Goal: Task Accomplishment & Management: Manage account settings

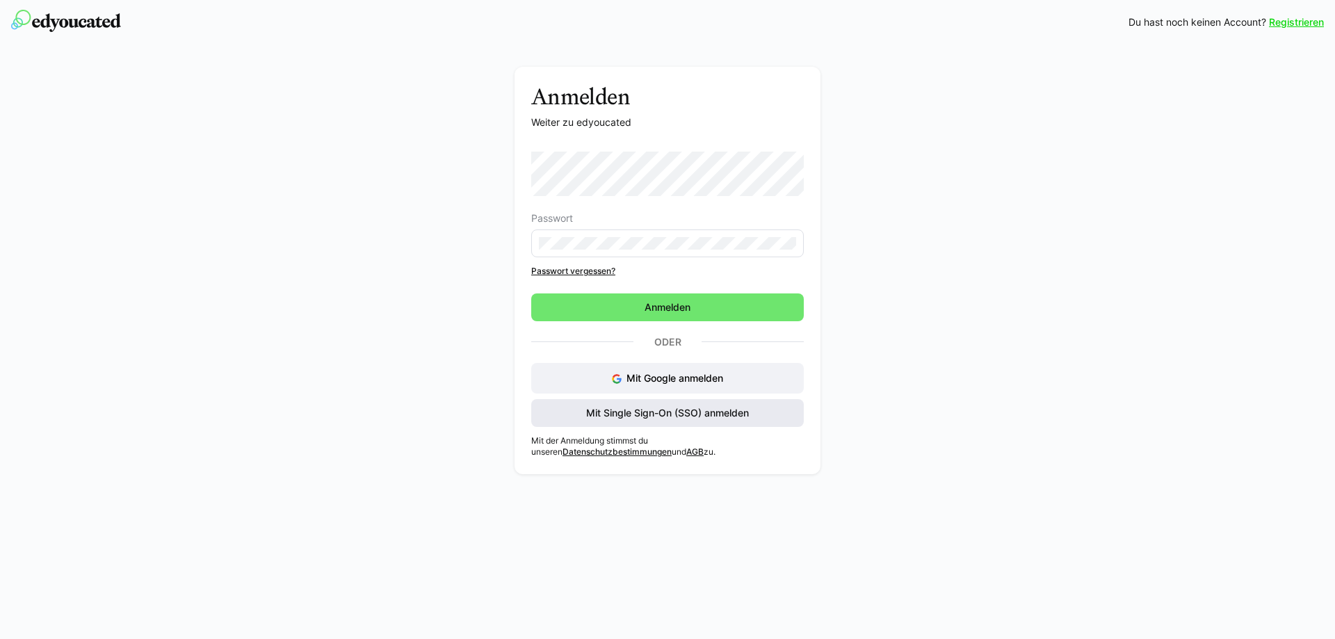
click at [667, 419] on span "Mit Single Sign-On (SSO) anmelden" at bounding box center [667, 413] width 167 height 14
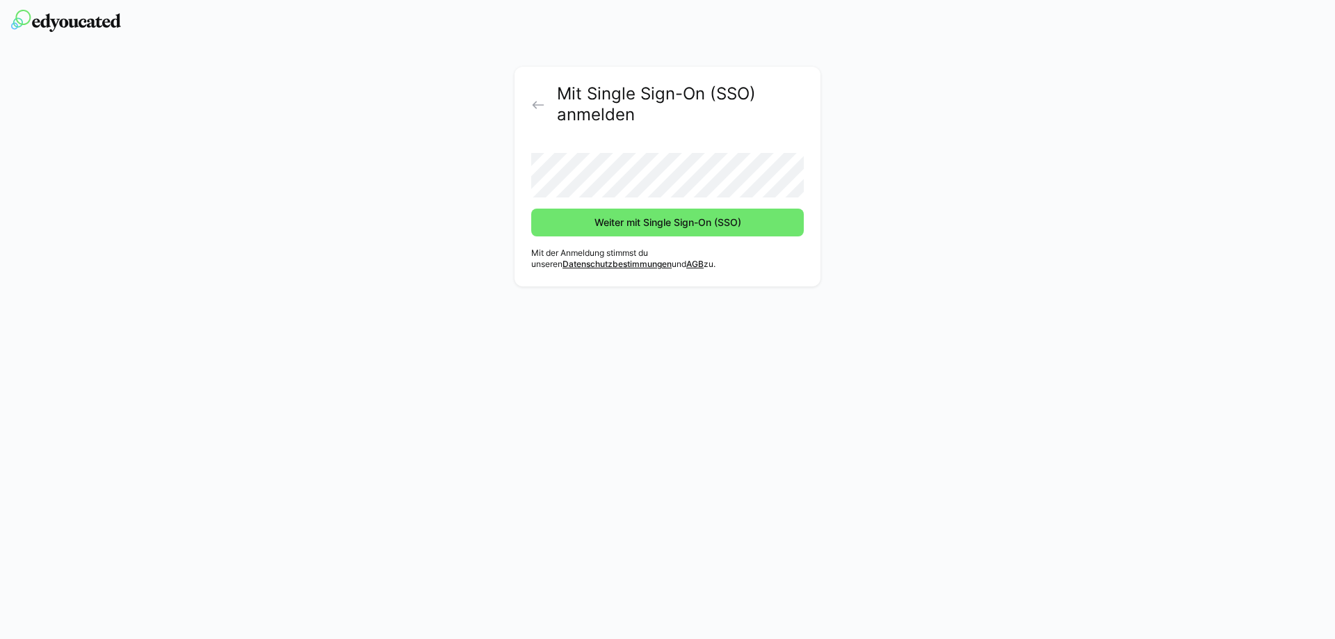
click at [531, 209] on button "Weiter mit Single Sign-On (SSO)" at bounding box center [667, 223] width 273 height 28
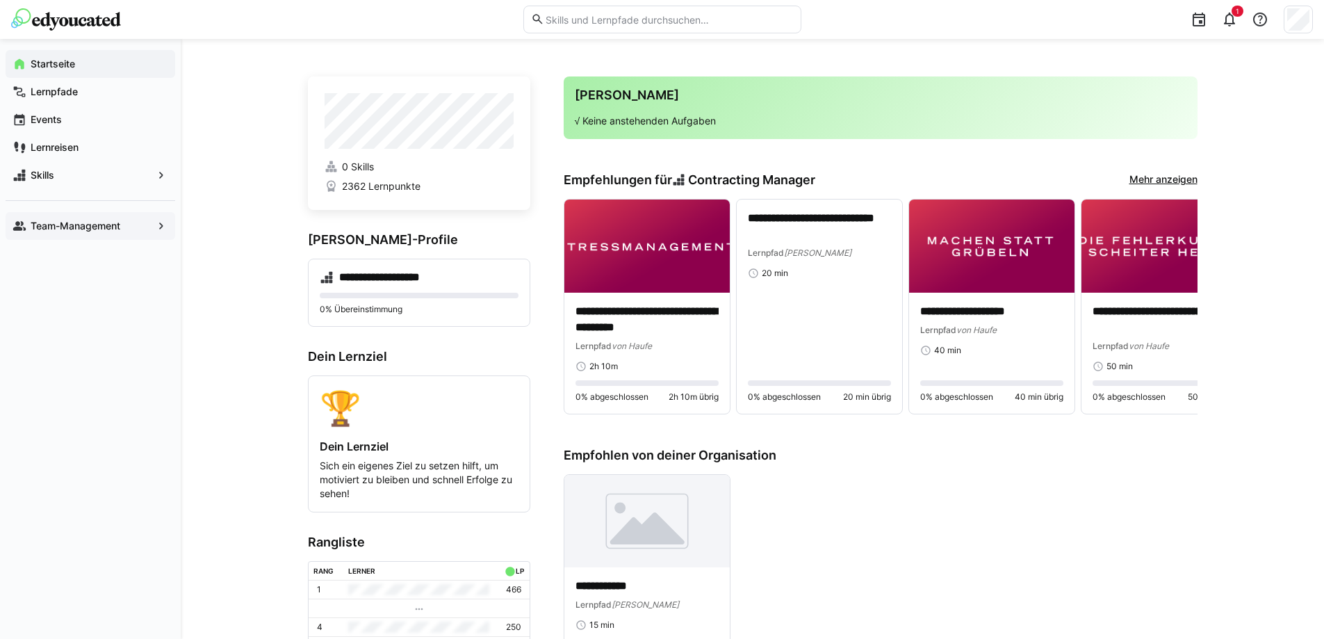
click at [90, 234] on div "Team-Management" at bounding box center [91, 226] width 170 height 28
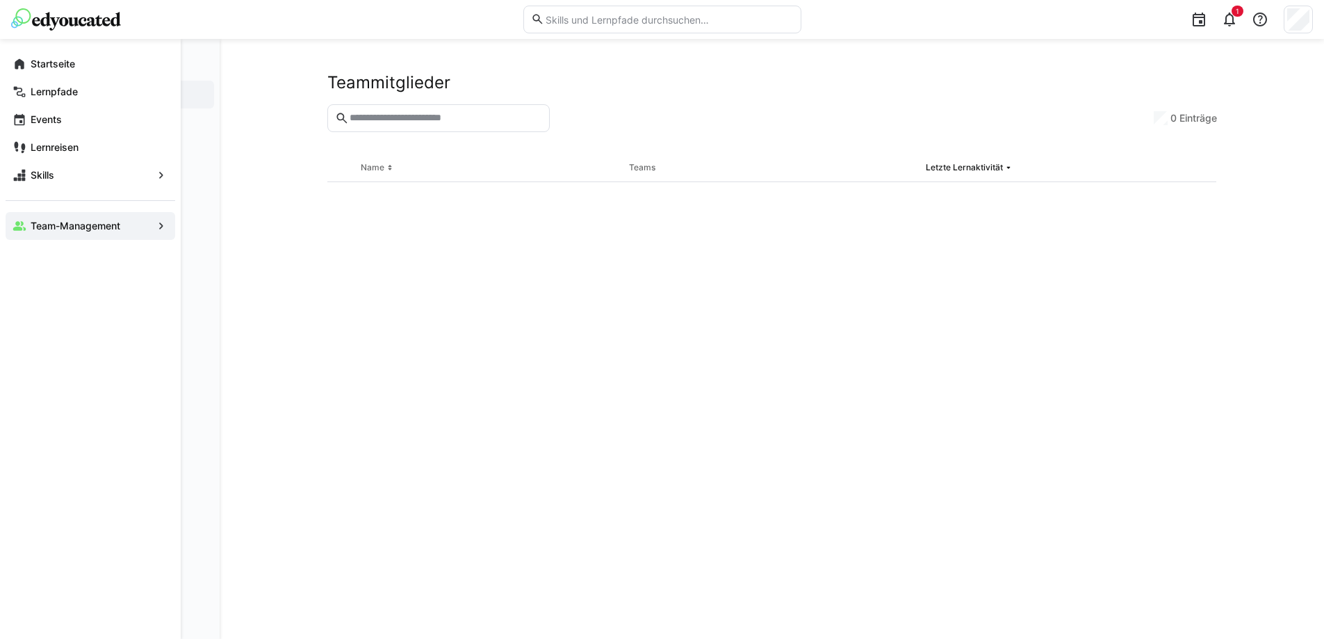
click at [0, 0] on app-navigation-label "Team-Management" at bounding box center [0, 0] width 0 height 0
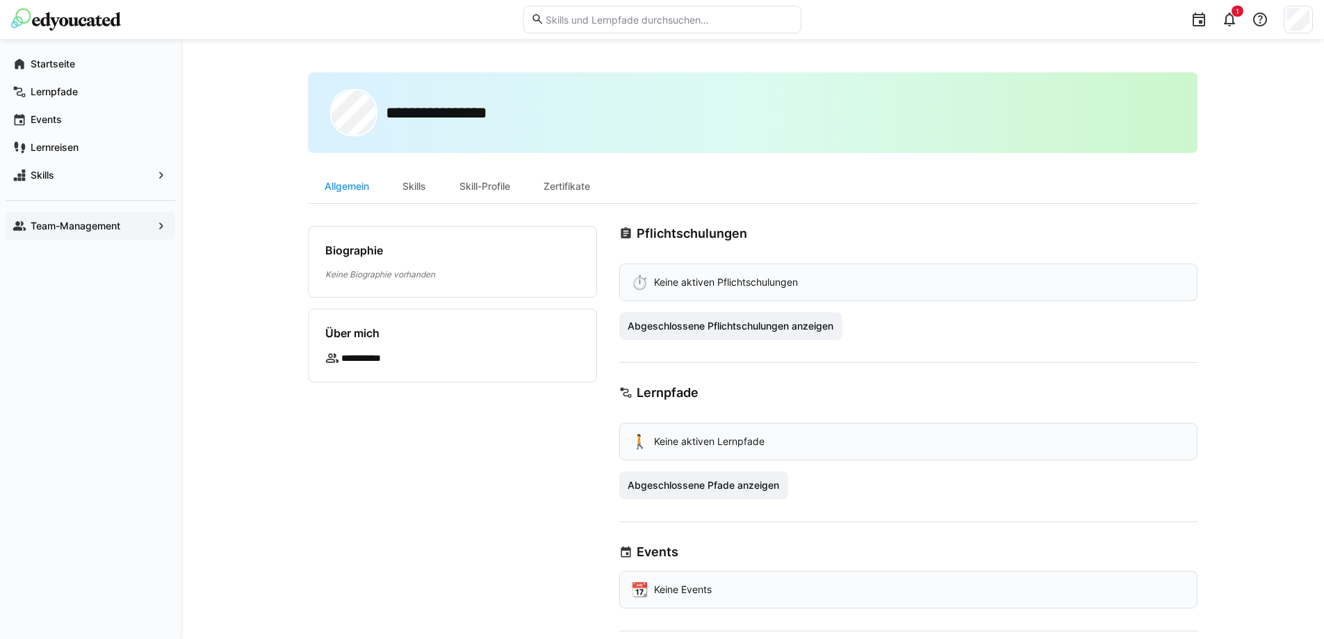
scroll to position [112, 0]
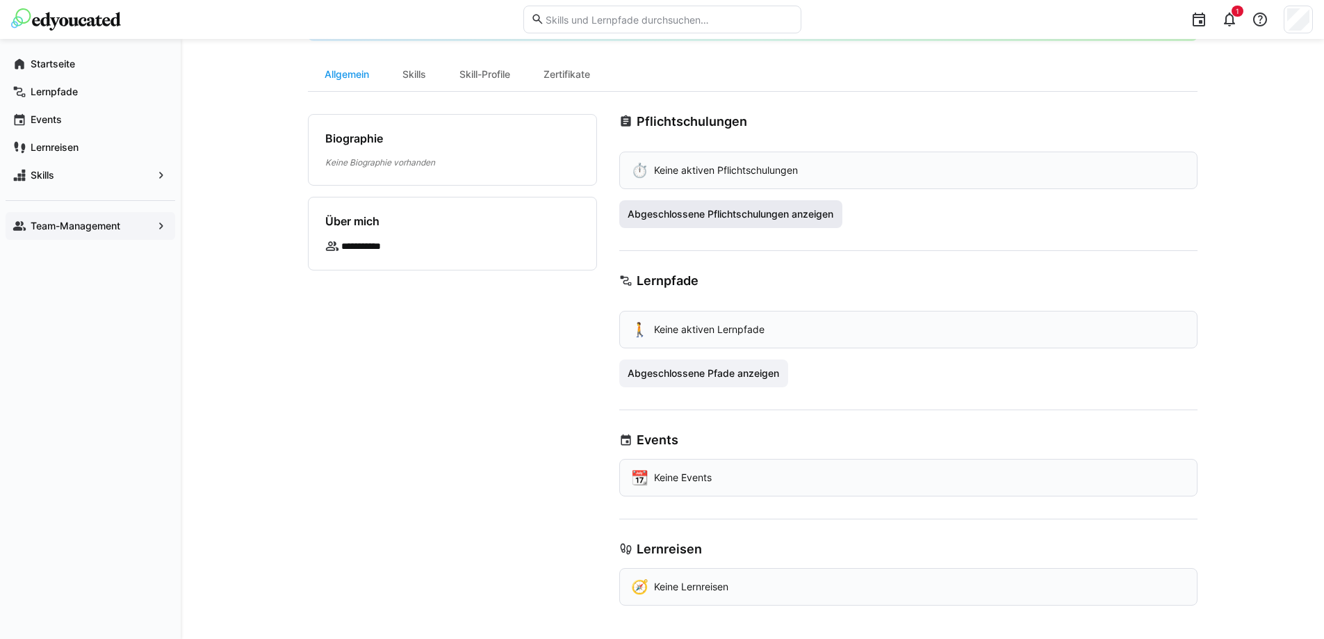
click at [706, 211] on span "Abgeschlossene Pflichtschulungen anzeigen" at bounding box center [731, 214] width 210 height 14
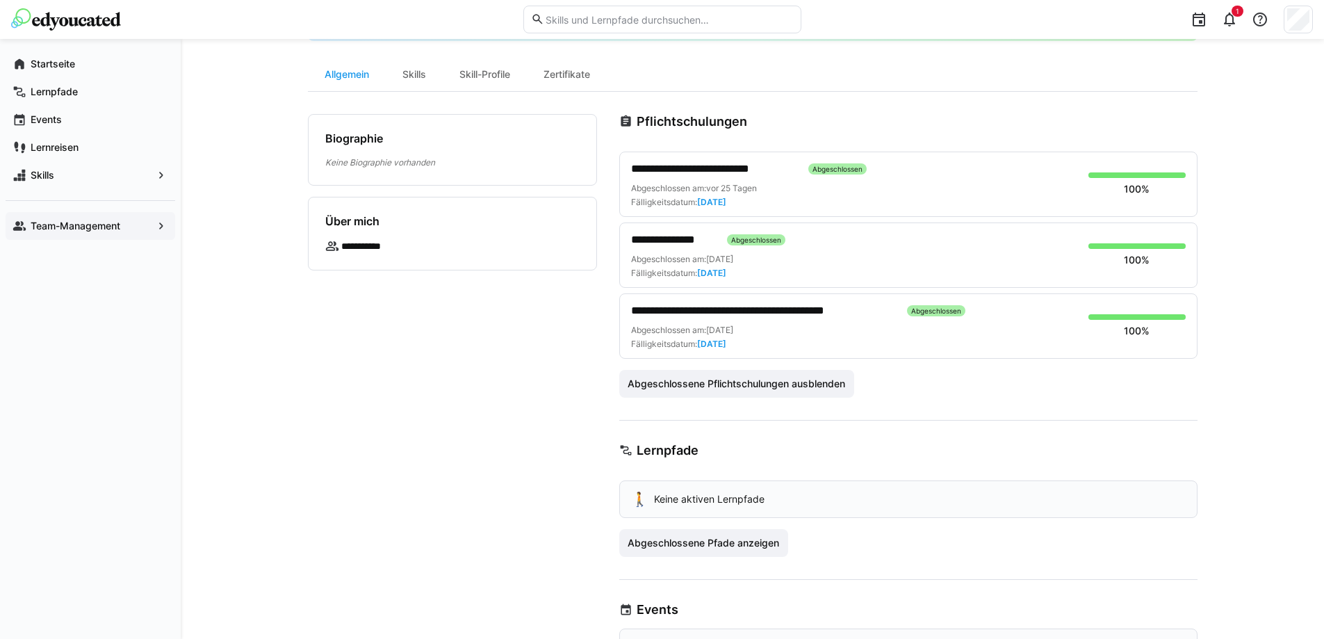
click at [0, 0] on app-navigation-label "Team-Management" at bounding box center [0, 0] width 0 height 0
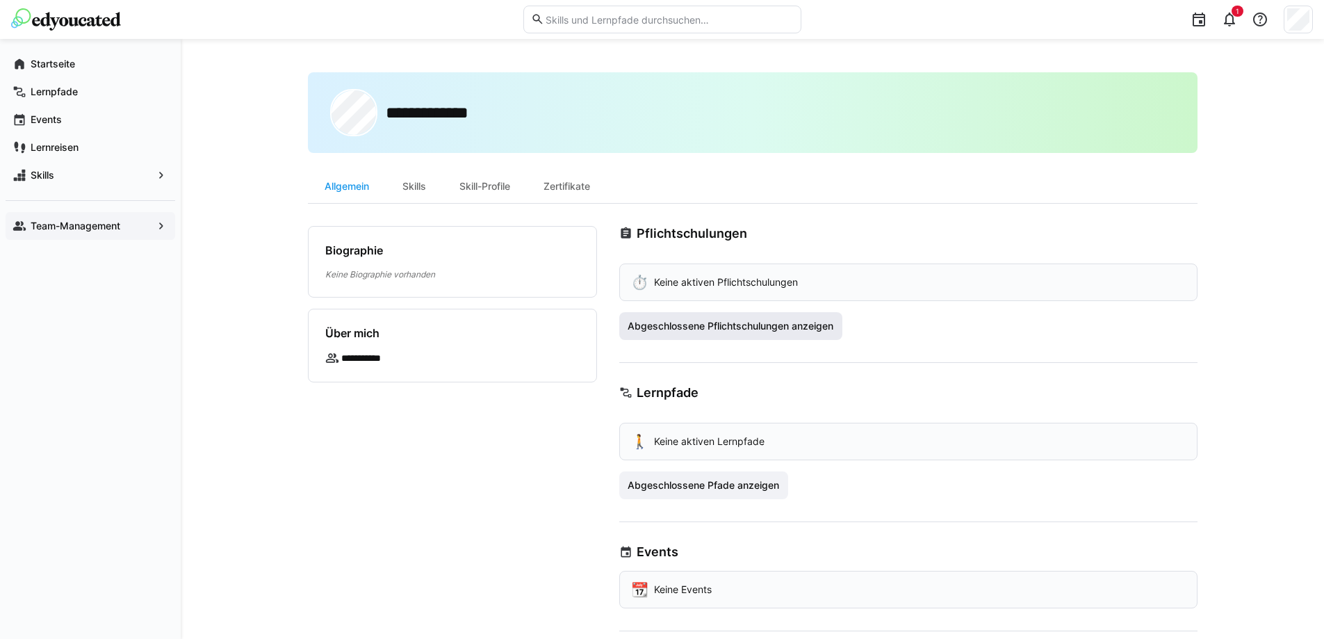
click at [746, 320] on span "Abgeschlossene Pflichtschulungen anzeigen" at bounding box center [731, 326] width 210 height 14
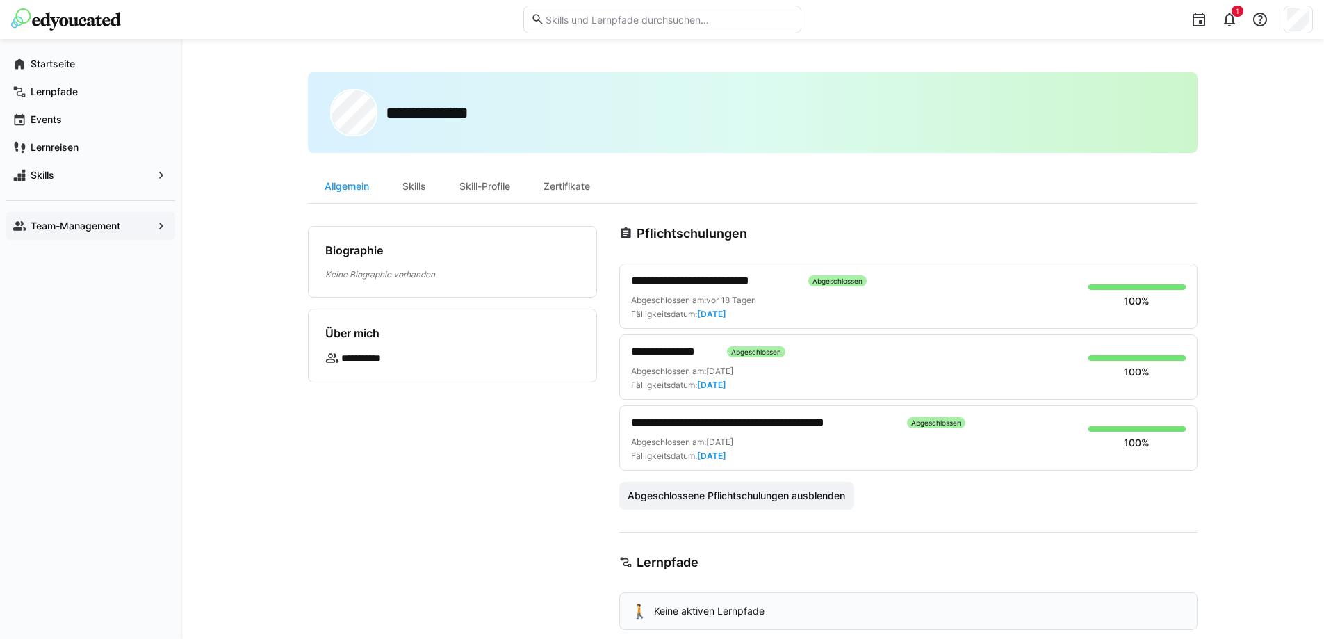
click at [0, 0] on app-navigation-label "Team-Management" at bounding box center [0, 0] width 0 height 0
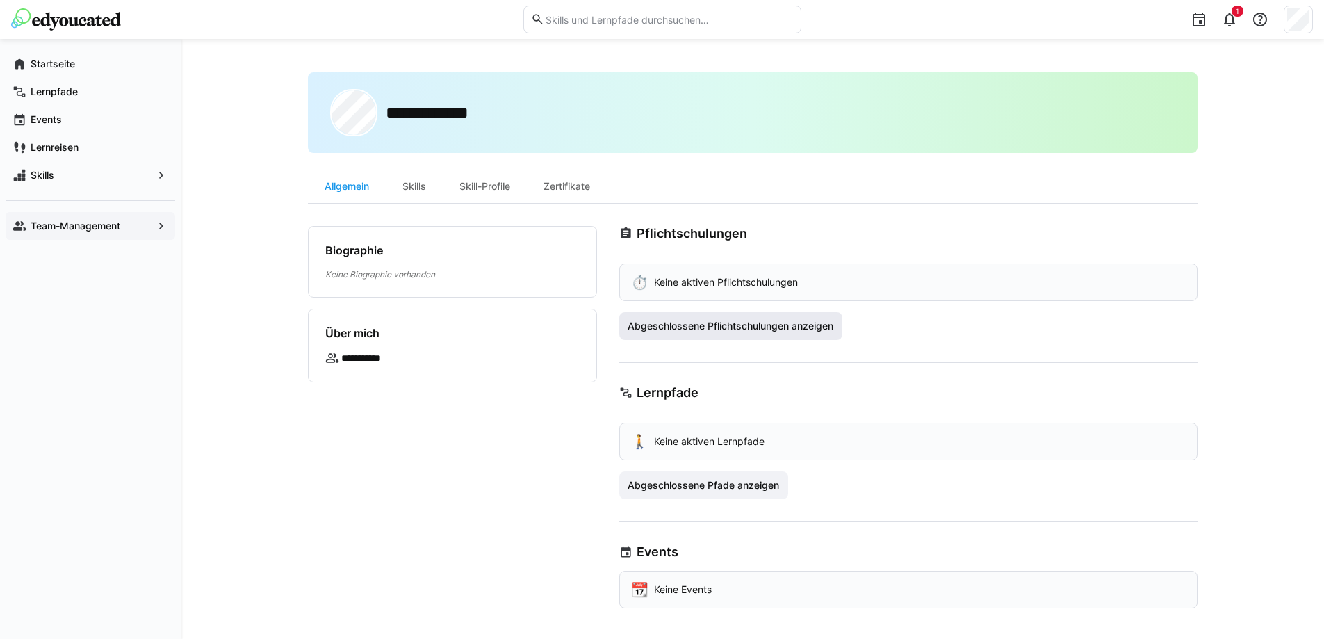
click at [727, 338] on span "Abgeschlossene Pflichtschulungen anzeigen" at bounding box center [731, 326] width 224 height 28
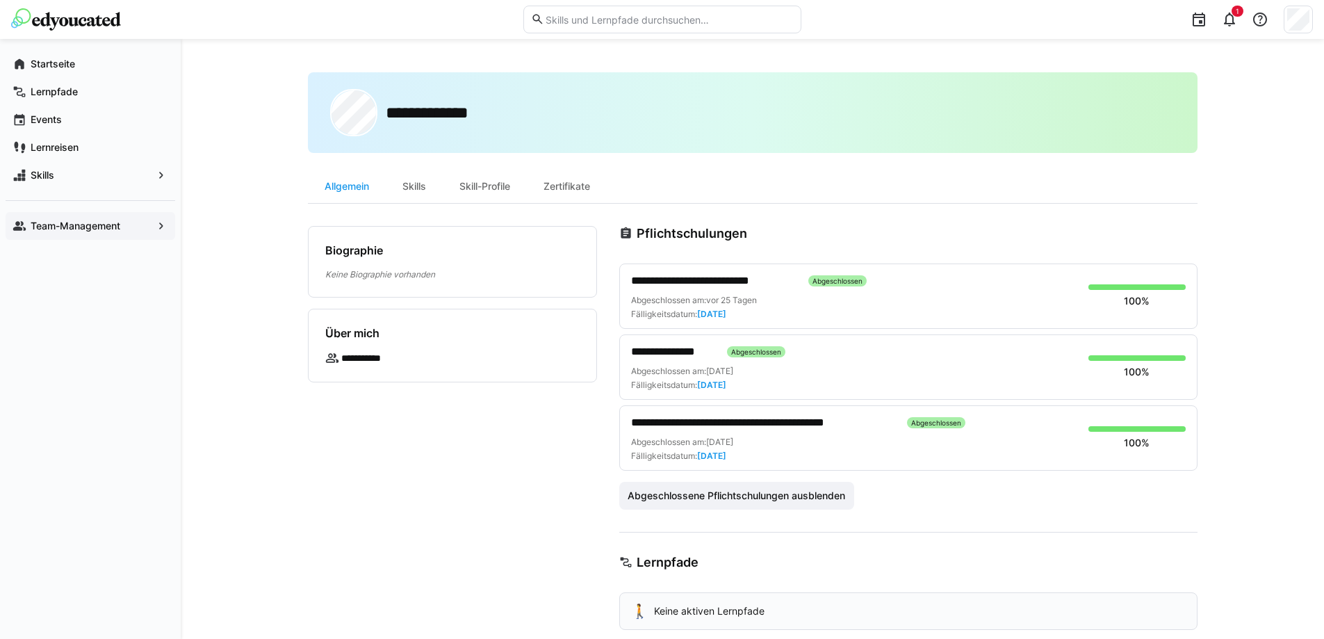
click at [0, 0] on app-navigation-label "Team-Management" at bounding box center [0, 0] width 0 height 0
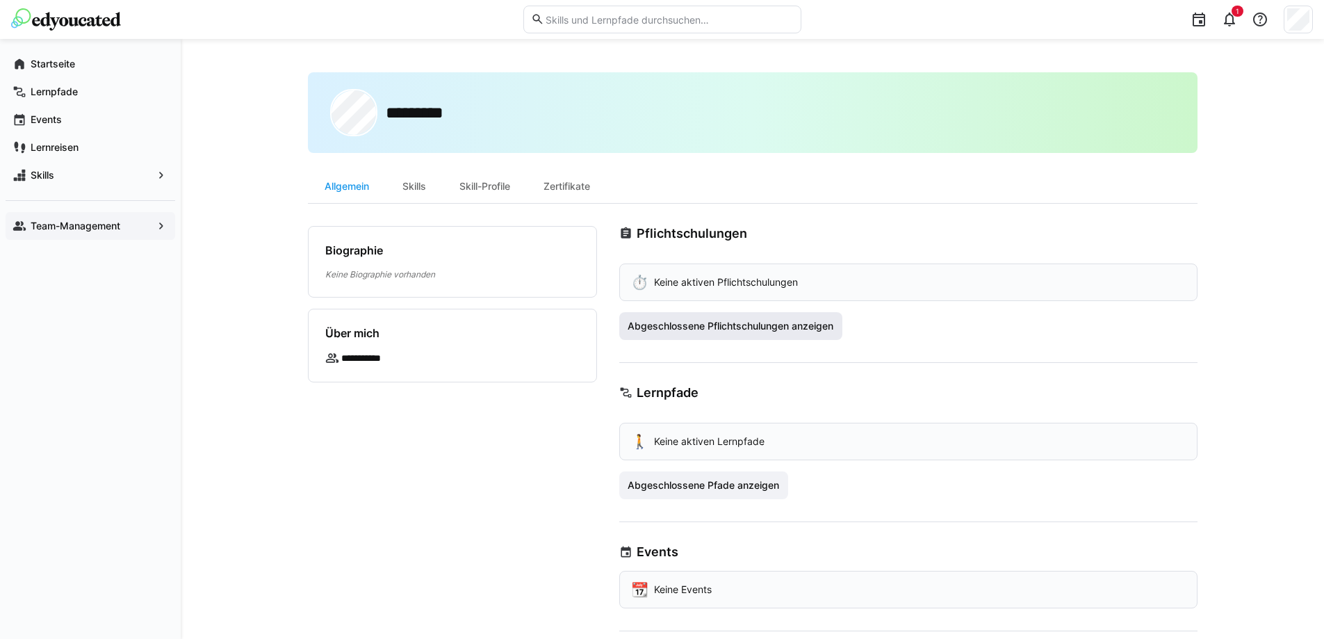
click at [761, 325] on span "Abgeschlossene Pflichtschulungen anzeigen" at bounding box center [731, 326] width 210 height 14
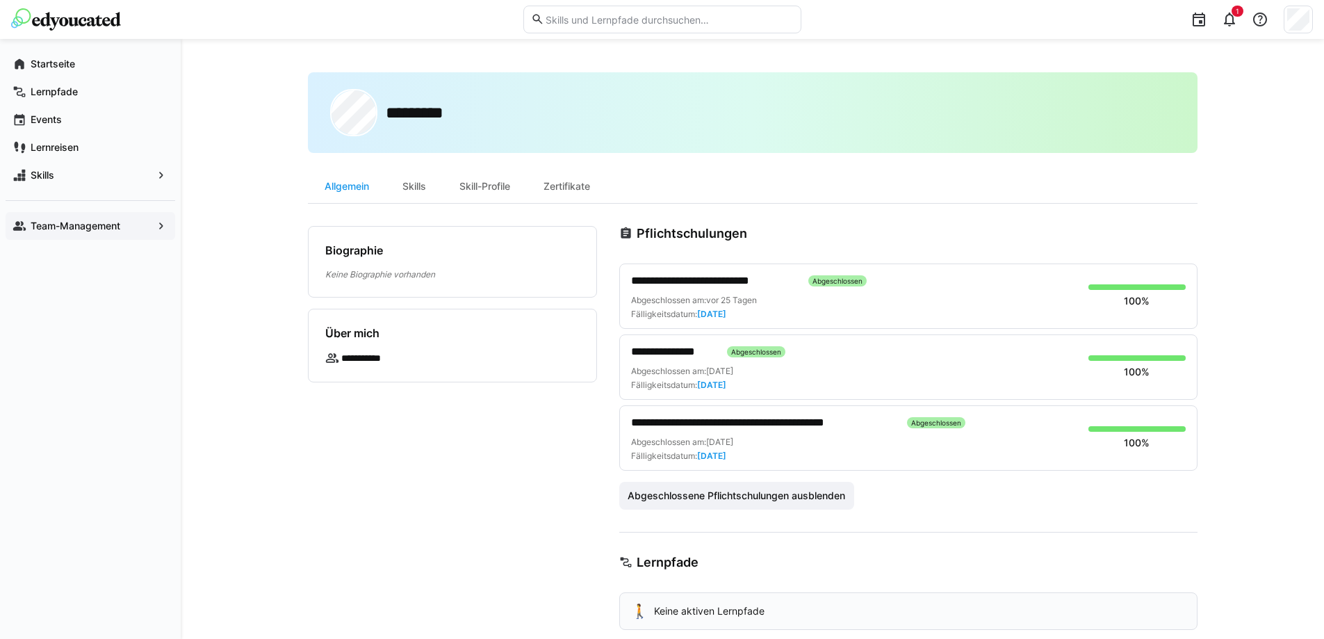
click at [137, 235] on div "Team-Management" at bounding box center [91, 226] width 170 height 28
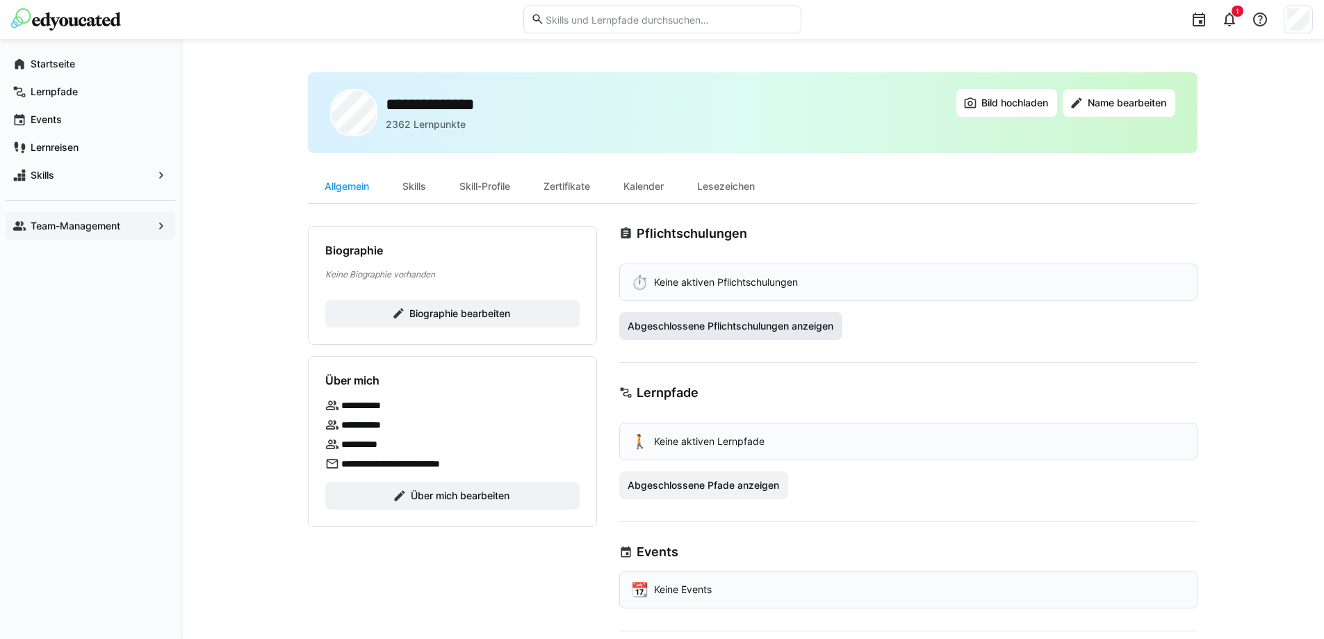
click at [741, 338] on span "Abgeschlossene Pflichtschulungen anzeigen" at bounding box center [731, 326] width 224 height 28
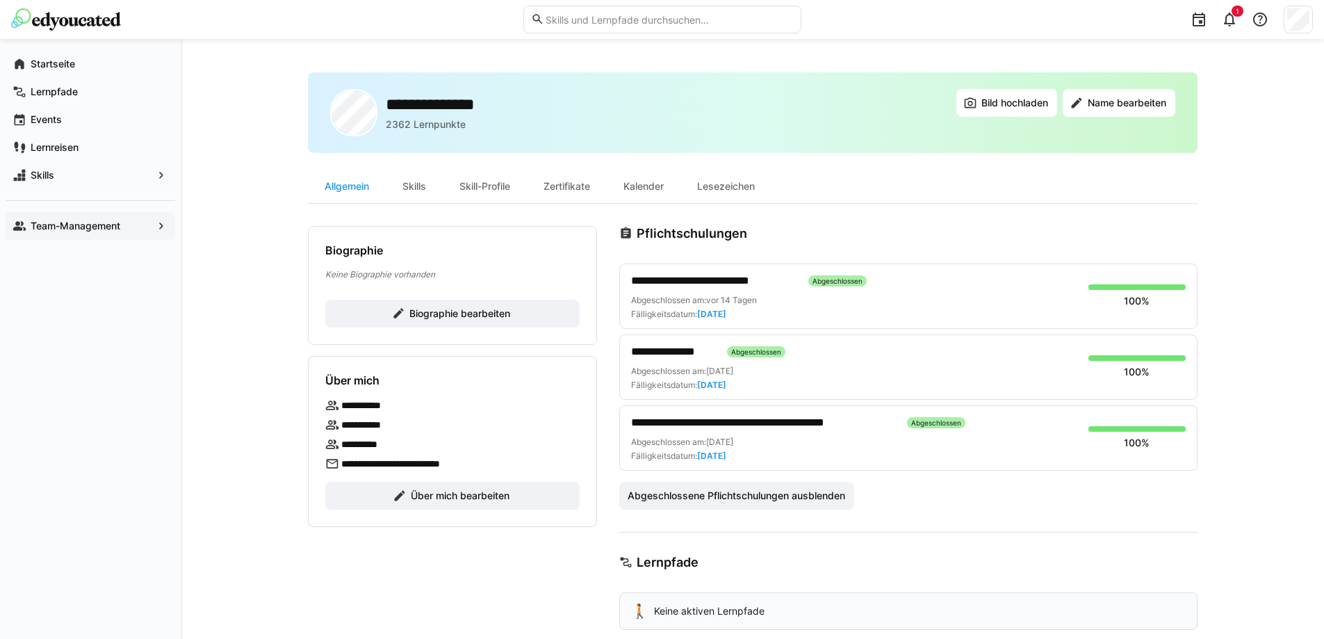
click at [136, 217] on div "Team-Management" at bounding box center [91, 226] width 170 height 28
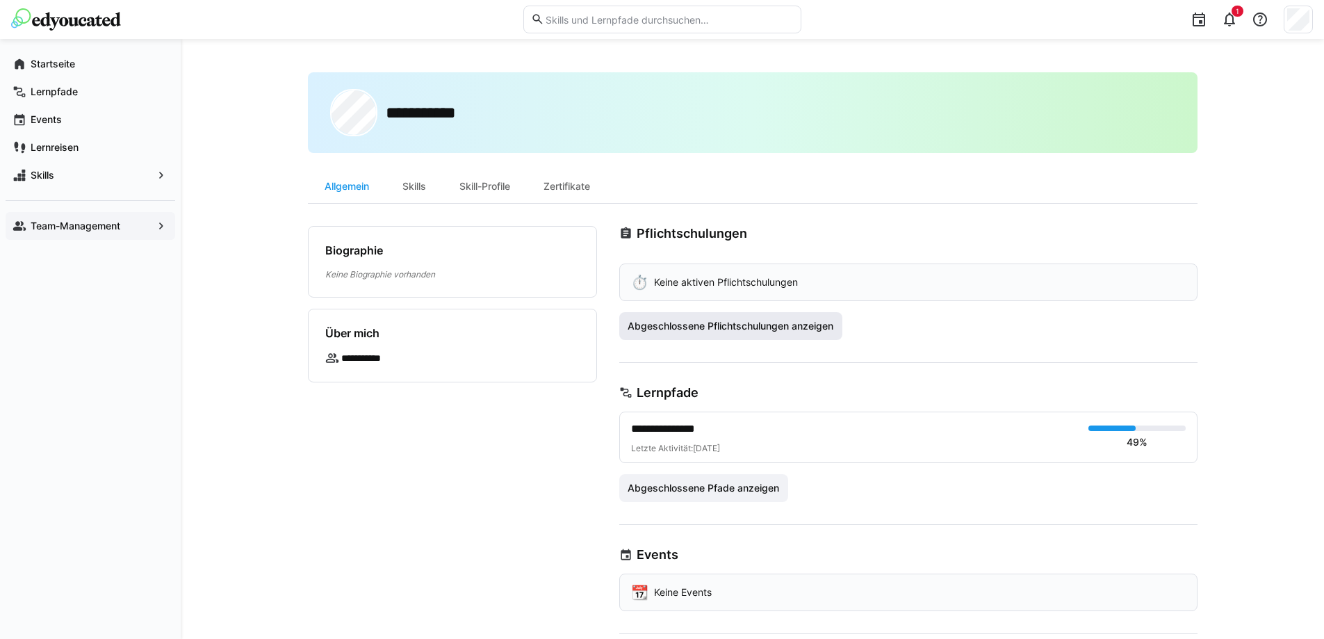
click at [733, 313] on span "Abgeschlossene Pflichtschulungen anzeigen" at bounding box center [731, 326] width 224 height 28
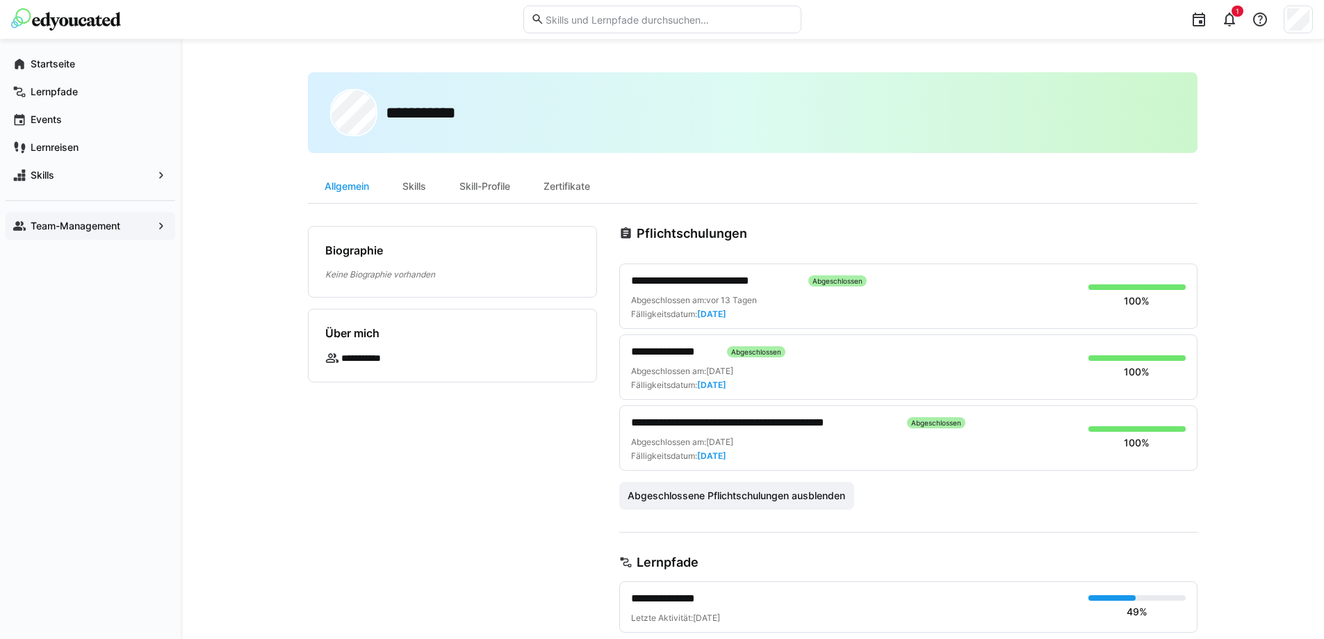
click at [0, 0] on app-navigation-label "Team-Management" at bounding box center [0, 0] width 0 height 0
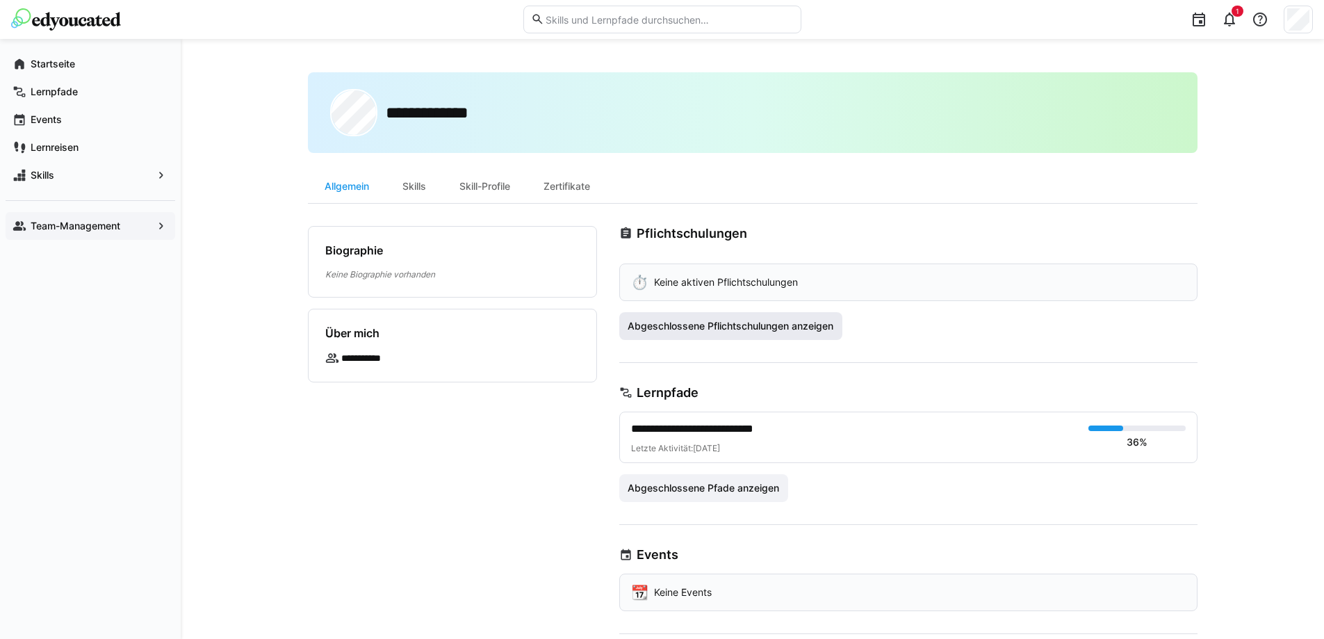
click at [742, 329] on span "Abgeschlossene Pflichtschulungen anzeigen" at bounding box center [731, 326] width 210 height 14
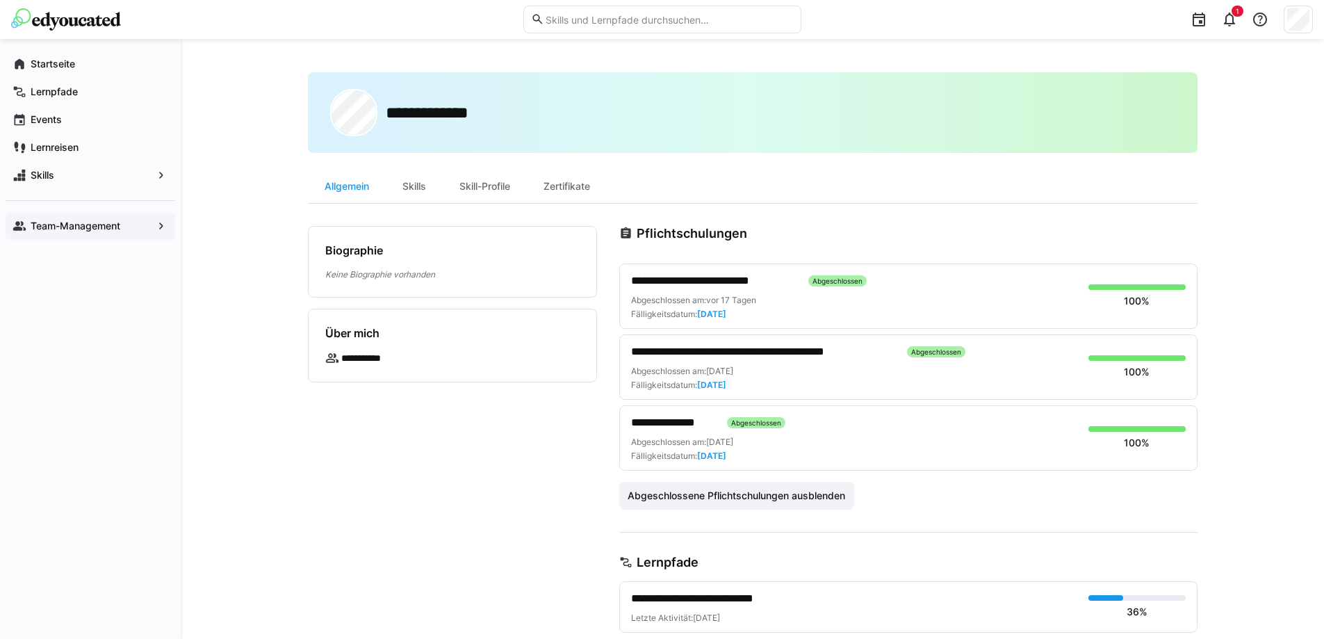
click at [0, 0] on app-navigation-label "Team-Management" at bounding box center [0, 0] width 0 height 0
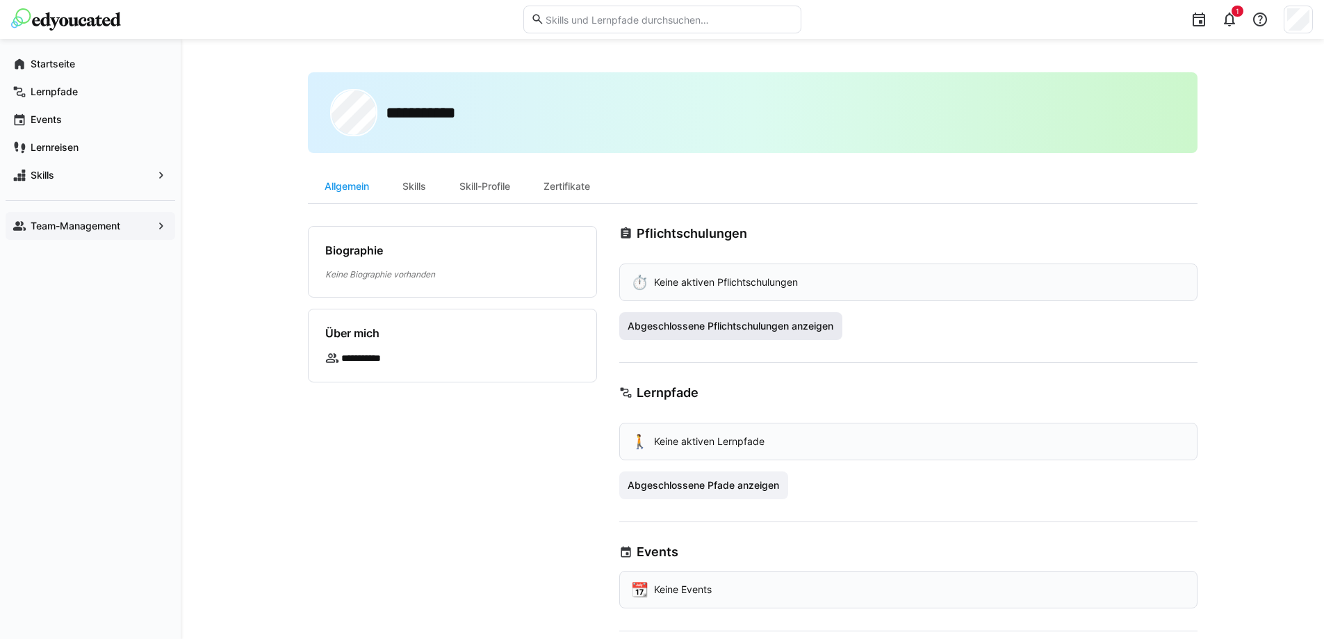
click at [703, 323] on span "Abgeschlossene Pflichtschulungen anzeigen" at bounding box center [731, 326] width 210 height 14
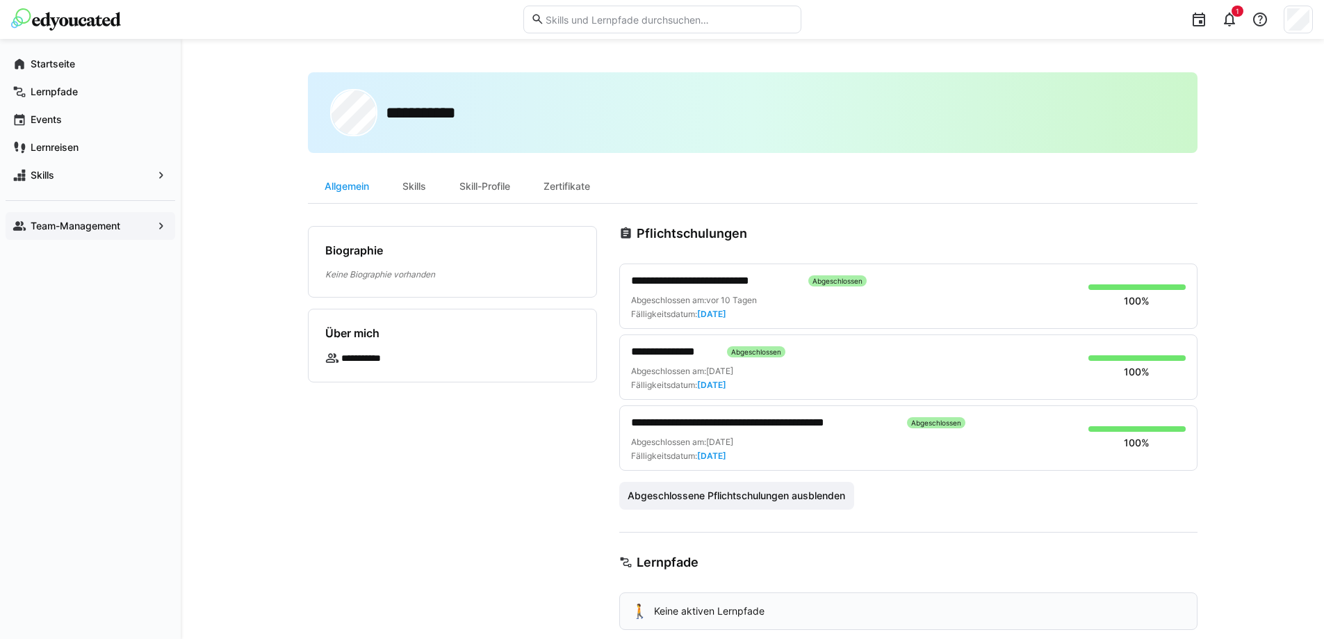
click at [124, 224] on span "Team-Management" at bounding box center [91, 226] width 124 height 14
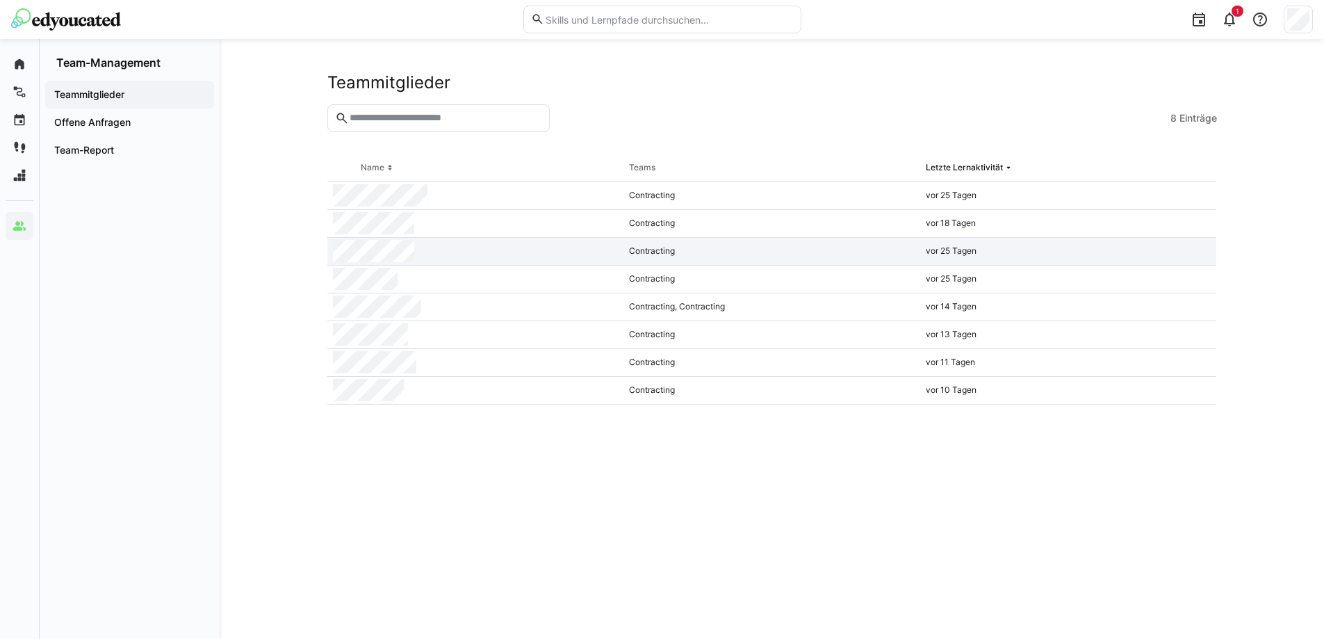
click at [417, 249] on div at bounding box center [475, 252] width 297 height 28
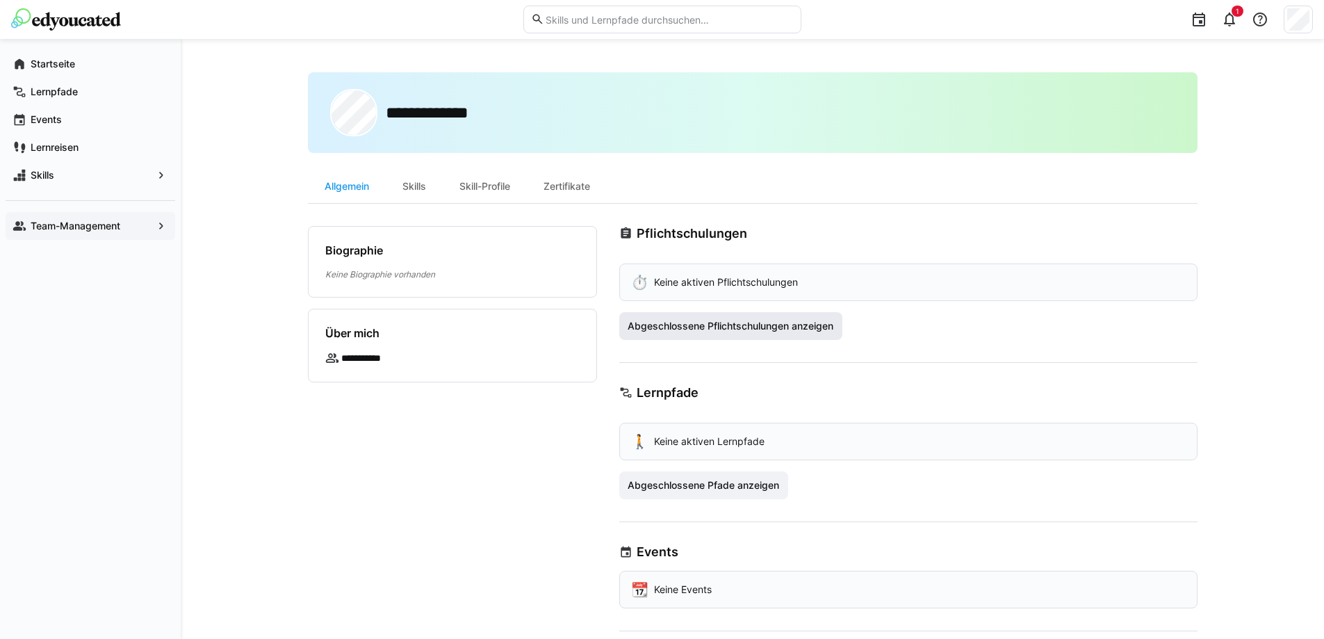
click at [733, 322] on span "Abgeschlossene Pflichtschulungen anzeigen" at bounding box center [731, 326] width 210 height 14
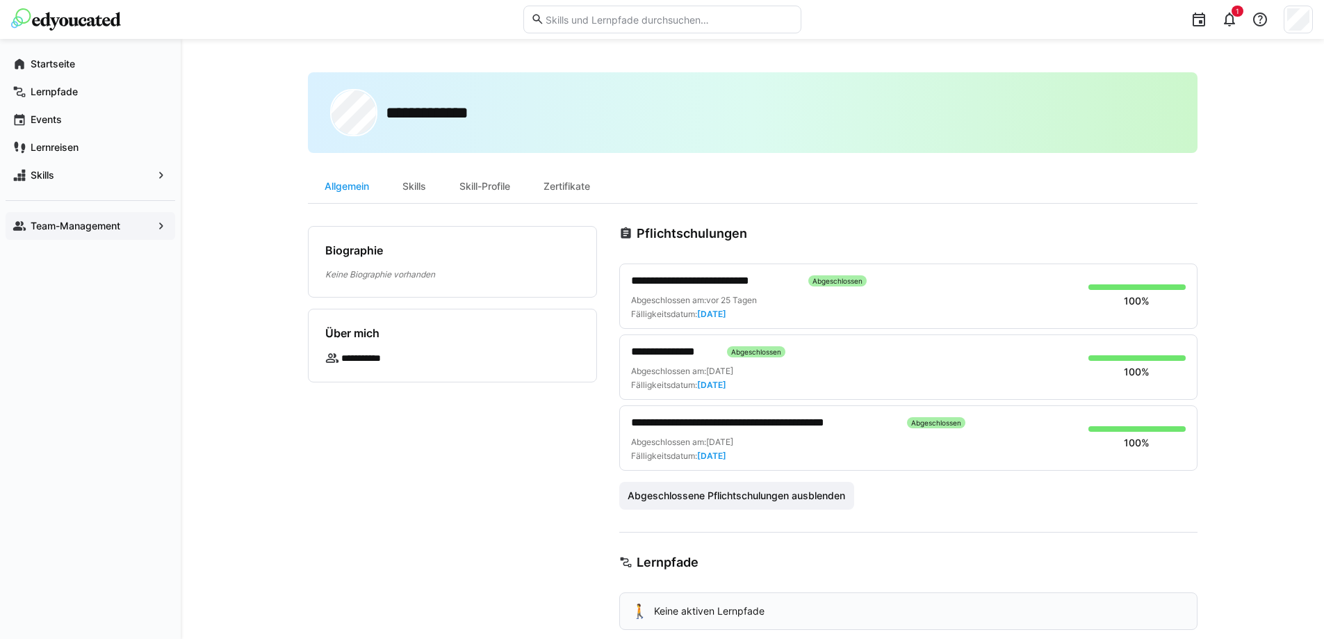
click at [75, 214] on div "Team-Management" at bounding box center [91, 226] width 170 height 28
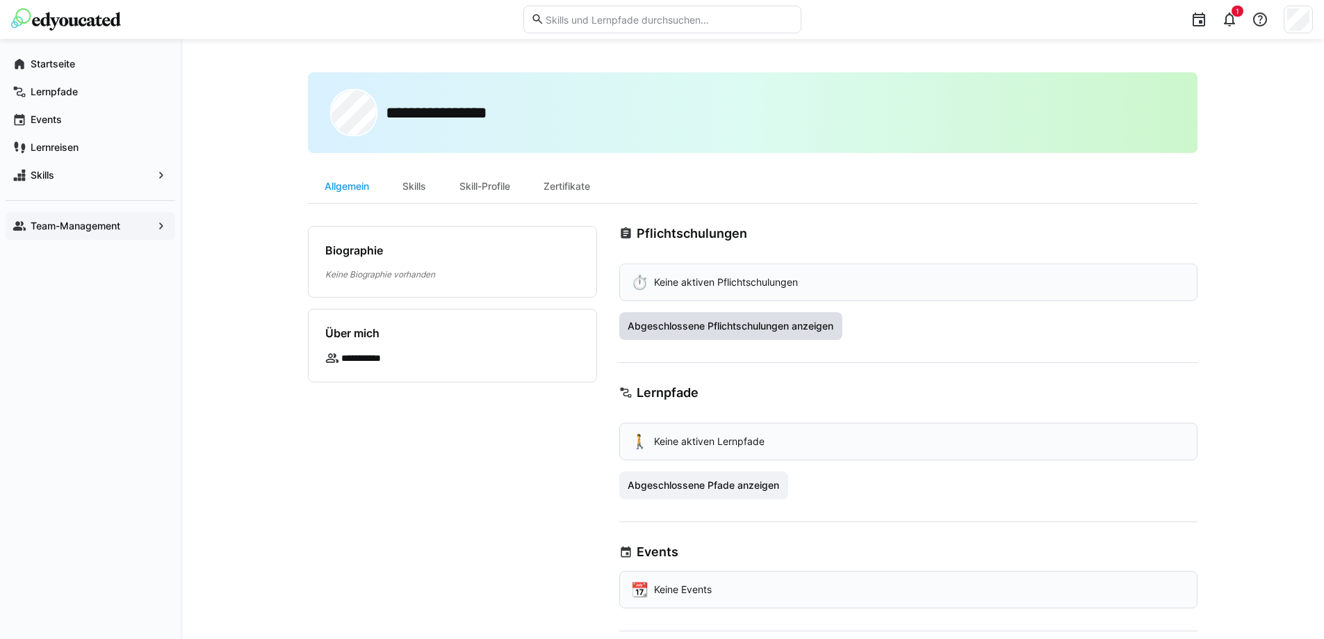
click at [752, 336] on span "Abgeschlossene Pflichtschulungen anzeigen" at bounding box center [731, 326] width 224 height 28
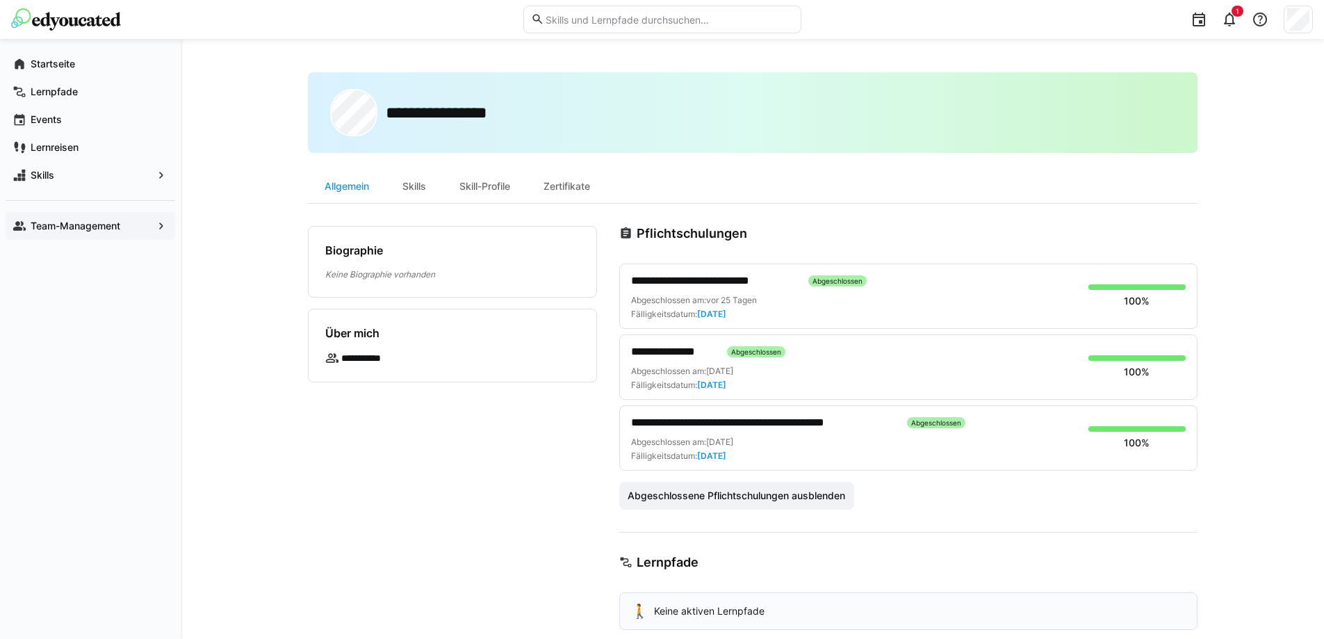
click at [0, 0] on app-navigation-label "Team-Management" at bounding box center [0, 0] width 0 height 0
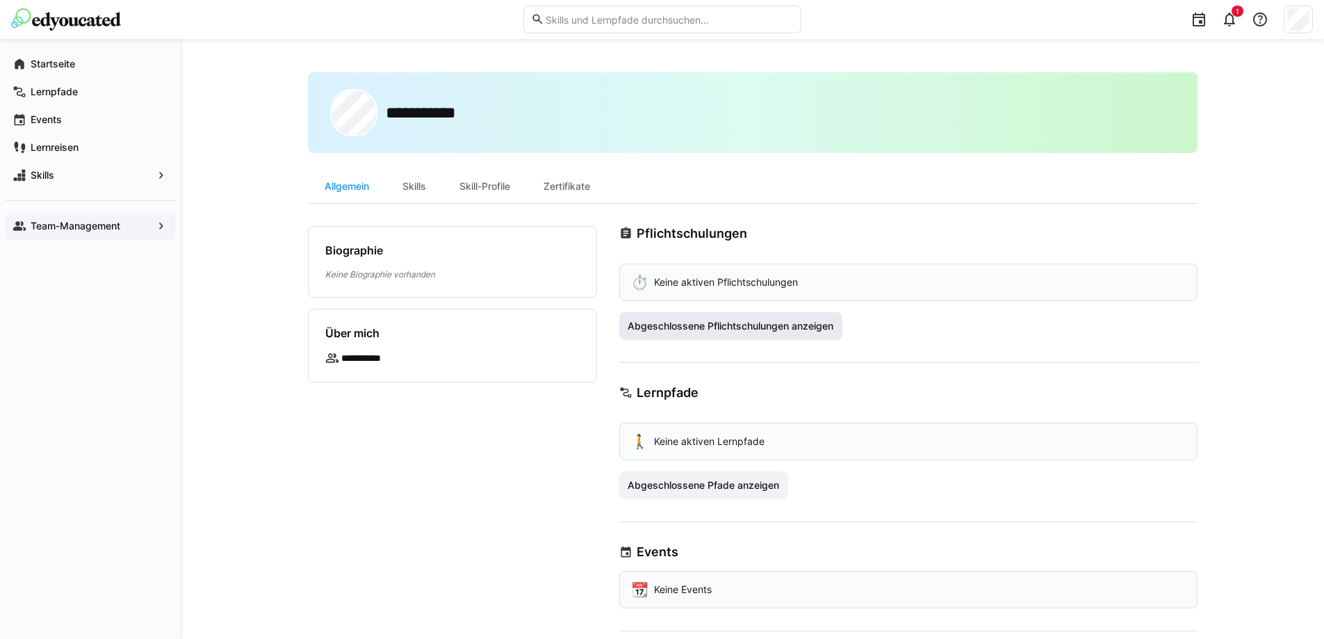
click at [720, 318] on span "Abgeschlossene Pflichtschulungen anzeigen" at bounding box center [731, 326] width 224 height 28
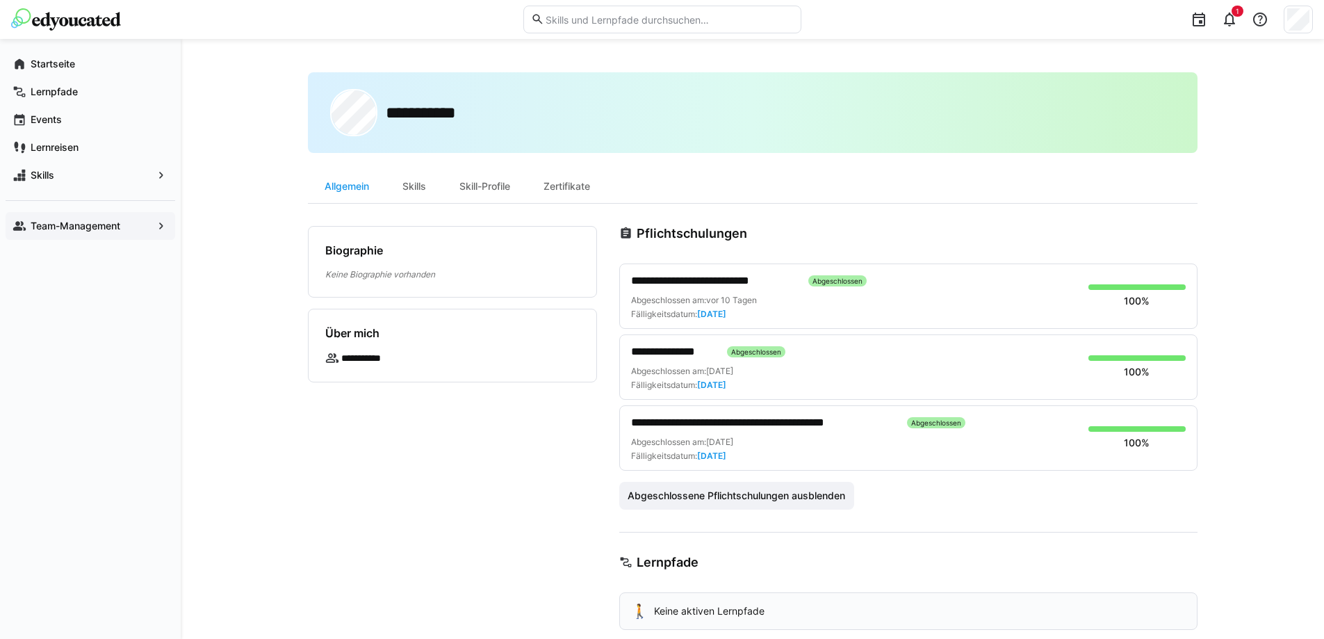
scroll to position [70, 0]
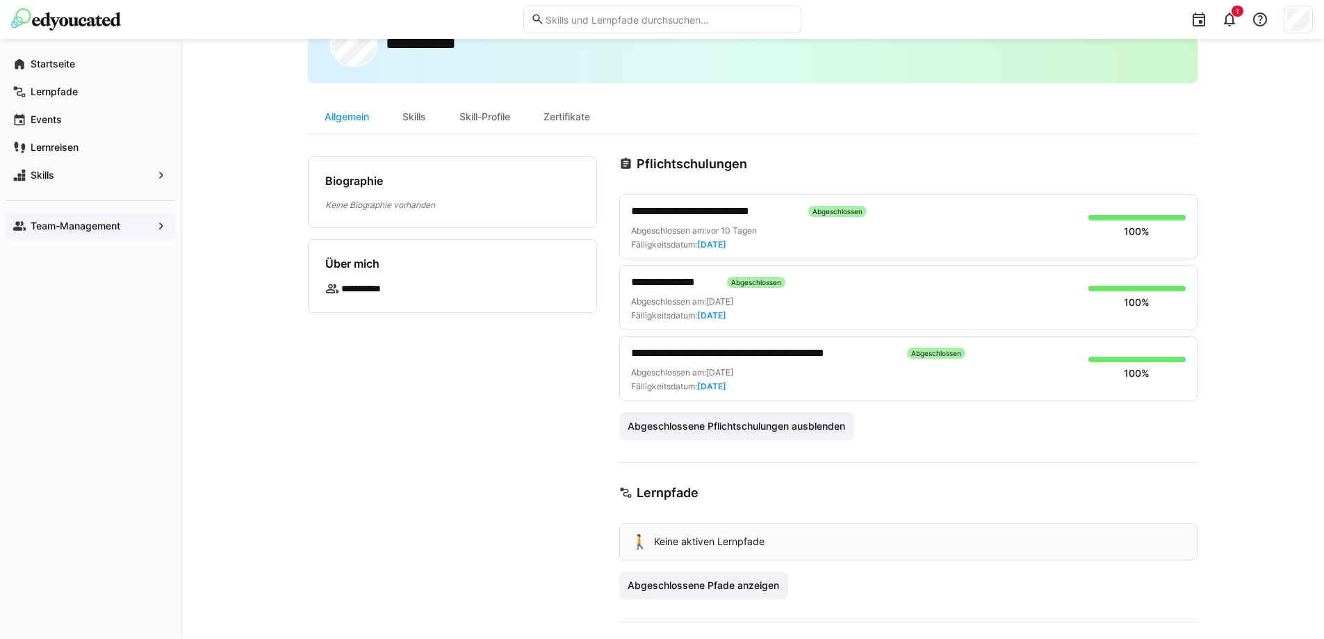
click at [0, 0] on app-navigation-label "Team-Management" at bounding box center [0, 0] width 0 height 0
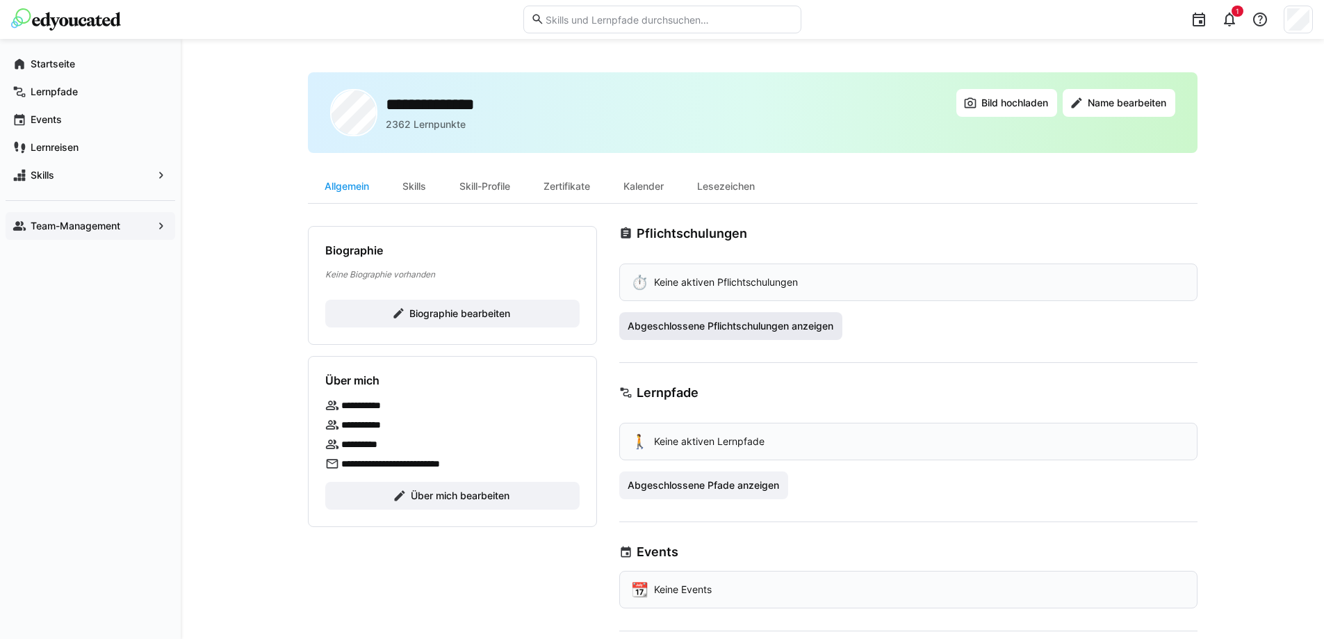
click at [725, 321] on span "Abgeschlossene Pflichtschulungen anzeigen" at bounding box center [731, 326] width 210 height 14
